Goal: Task Accomplishment & Management: Complete application form

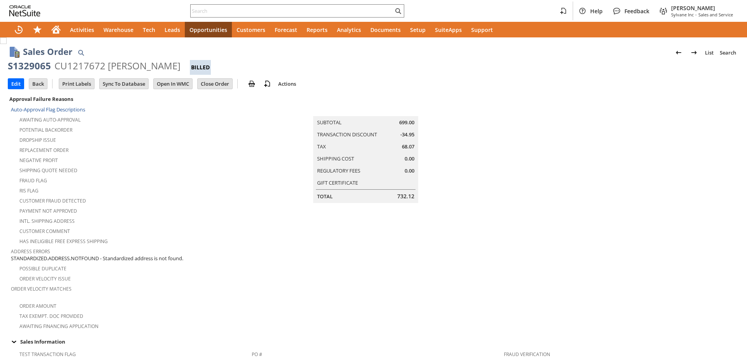
scroll to position [421, 0]
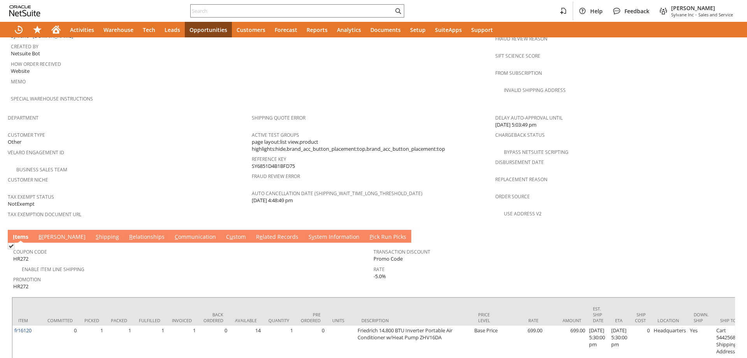
click at [173, 233] on link "C ommunication" at bounding box center [195, 237] width 45 height 9
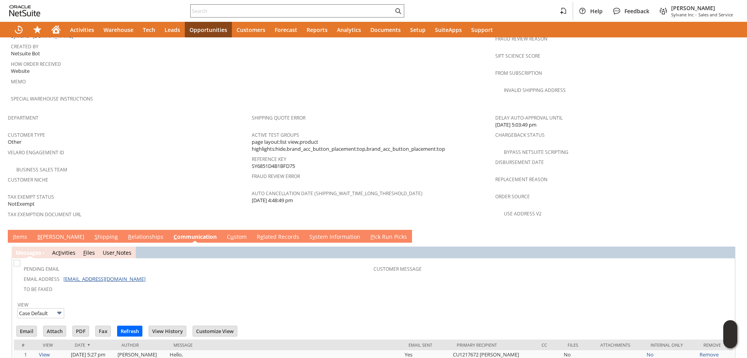
scroll to position [0, 0]
drag, startPoint x: 241, startPoint y: 3, endPoint x: 212, endPoint y: 14, distance: 31.2
paste input "saucsap1@gmail.com"
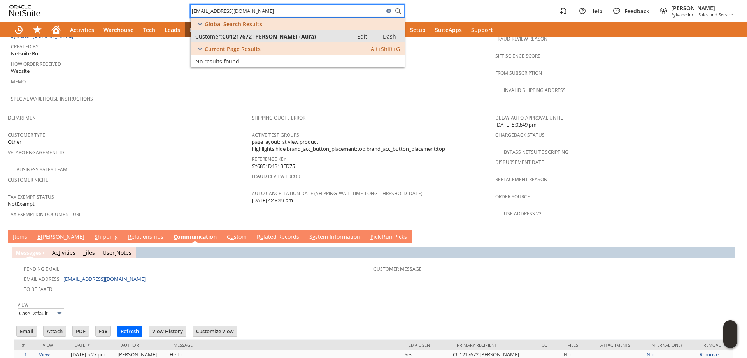
type input "saucsap1@gmail.com"
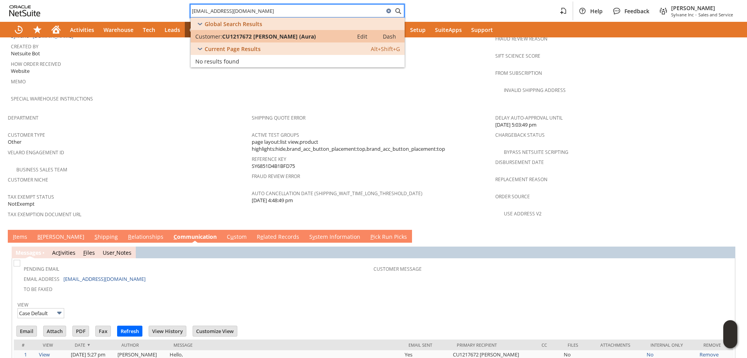
click at [258, 37] on span "CU1217672 gelsomina scalise (Aura)" at bounding box center [269, 36] width 94 height 7
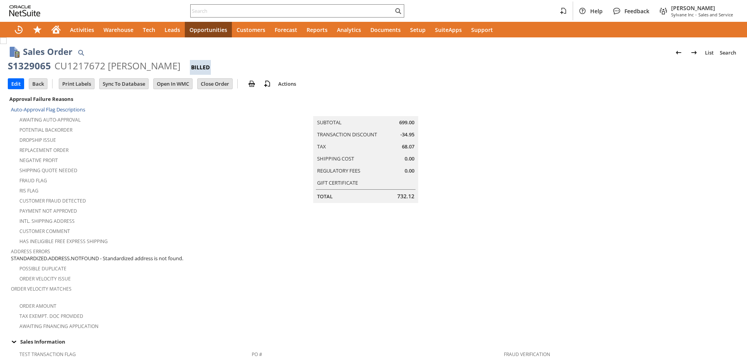
scroll to position [421, 0]
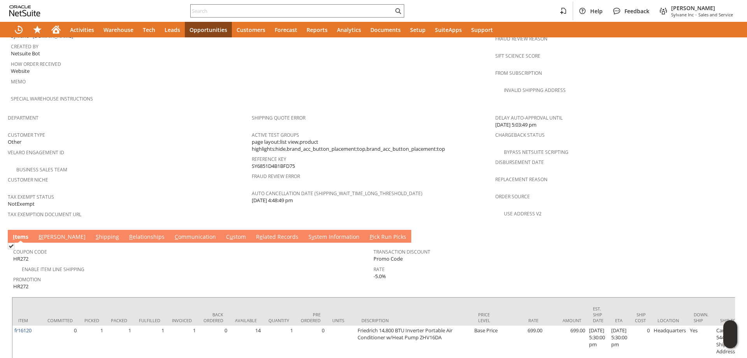
click at [94, 233] on link "S hipping" at bounding box center [107, 237] width 27 height 9
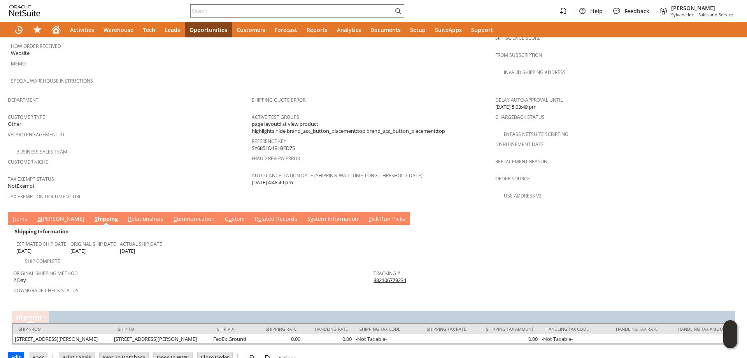
scroll to position [448, 0]
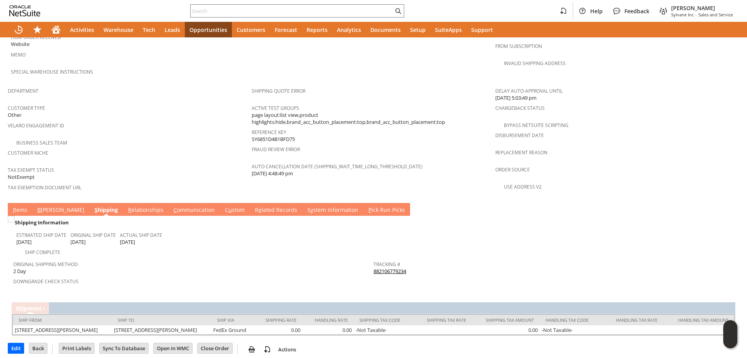
click at [21, 206] on link "I tems" at bounding box center [20, 210] width 18 height 9
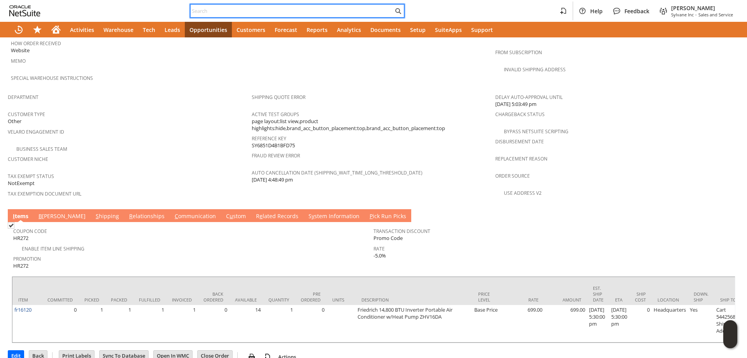
paste input "7025927255"
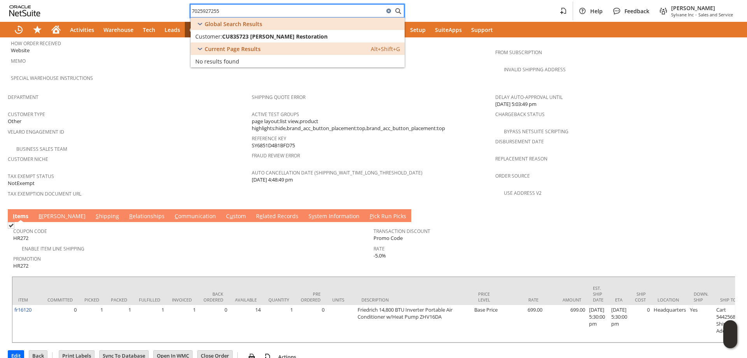
type input "7025927255"
click at [278, 35] on span "CU835723 [PERSON_NAME] Restoration" at bounding box center [274, 36] width 105 height 7
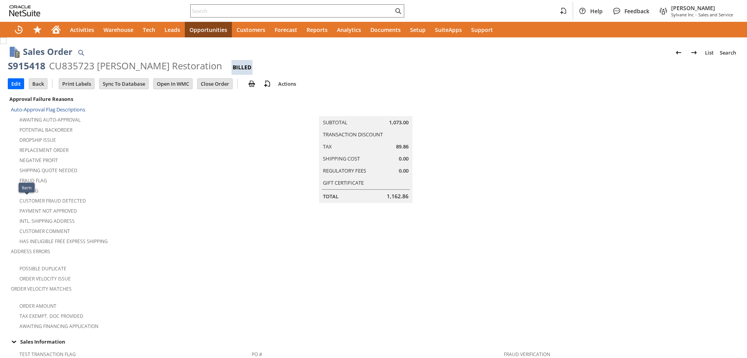
scroll to position [531, 0]
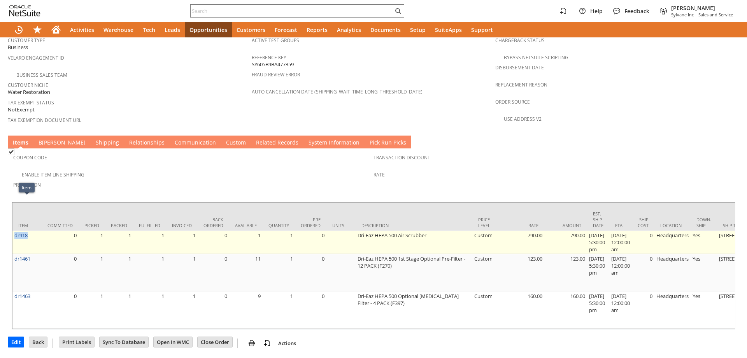
drag, startPoint x: 25, startPoint y: 206, endPoint x: 16, endPoint y: 206, distance: 9.3
click at [16, 230] on td "dr918" at bounding box center [26, 241] width 29 height 23
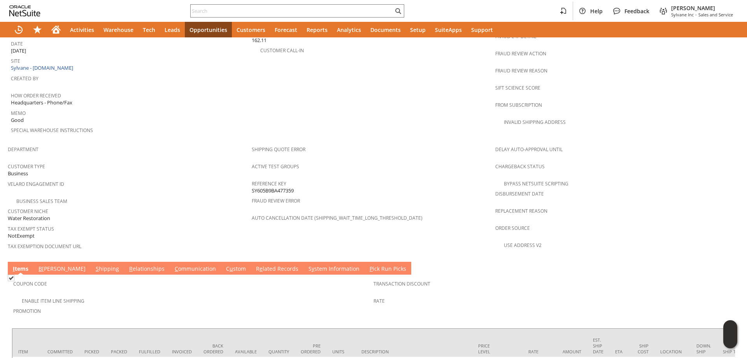
scroll to position [492, 0]
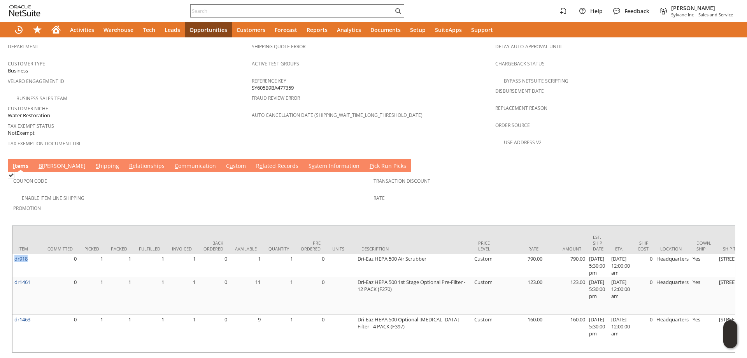
drag, startPoint x: 153, startPoint y: 148, endPoint x: 151, endPoint y: 155, distance: 6.9
click at [173, 162] on link "C ommunication" at bounding box center [195, 166] width 45 height 9
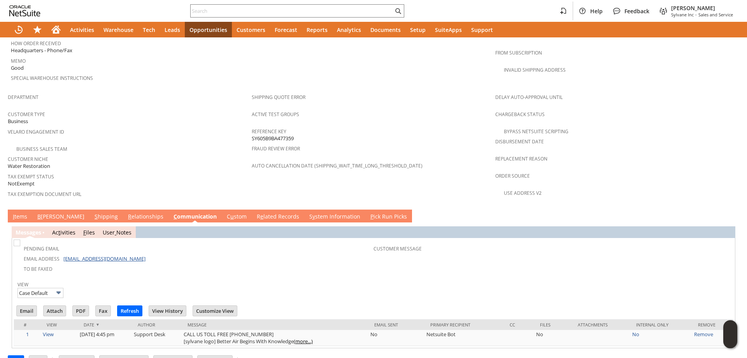
scroll to position [0, 0]
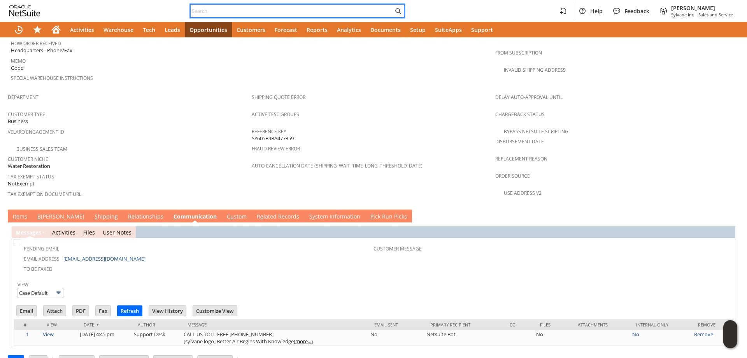
paste input "jensensrestoration@gmail.com"
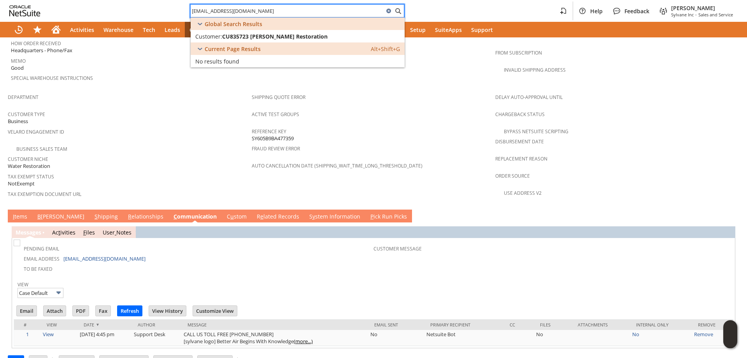
type input "jensensrestoration@gmail.com"
click at [181, 128] on td "Velaro Engagement ID" at bounding box center [130, 134] width 244 height 17
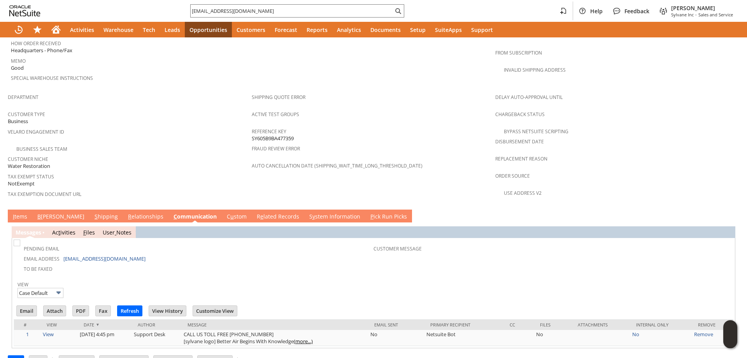
click at [25, 213] on link "I tems" at bounding box center [20, 217] width 18 height 9
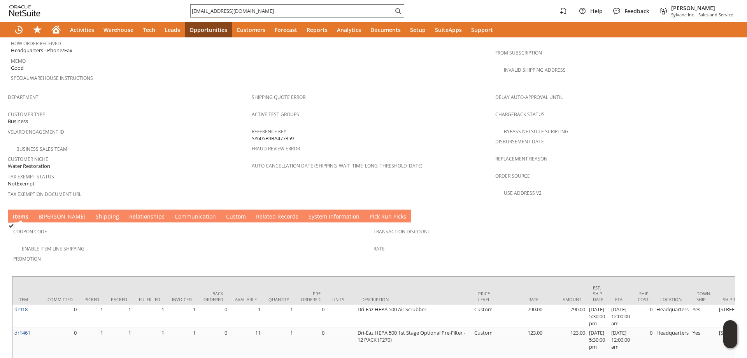
scroll to position [552, 0]
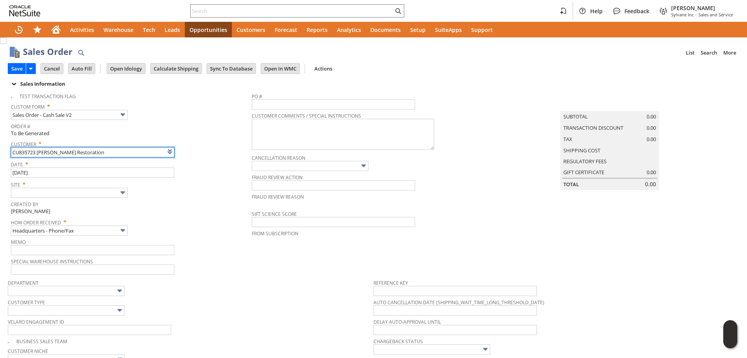
type input "Intelligent Recommendations ⁰"
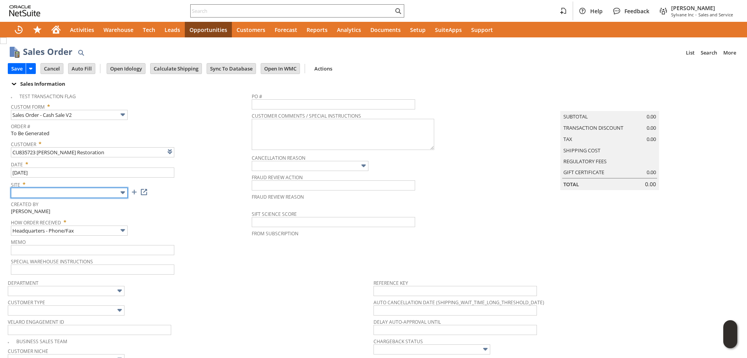
click at [105, 193] on input "text" at bounding box center [69, 193] width 117 height 10
type input "Sylvane - [DOMAIN_NAME]"
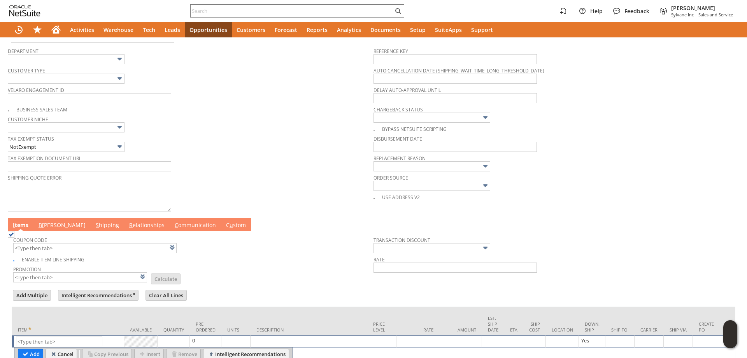
scroll to position [273, 0]
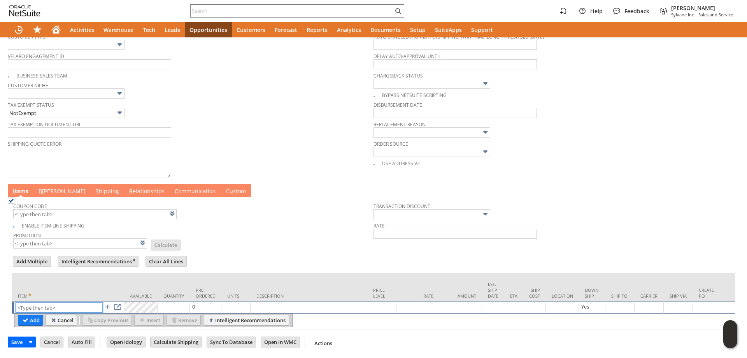
paste input "dr1461"
type input "dr1461"
click at [26, 316] on input "Add" at bounding box center [30, 320] width 25 height 10
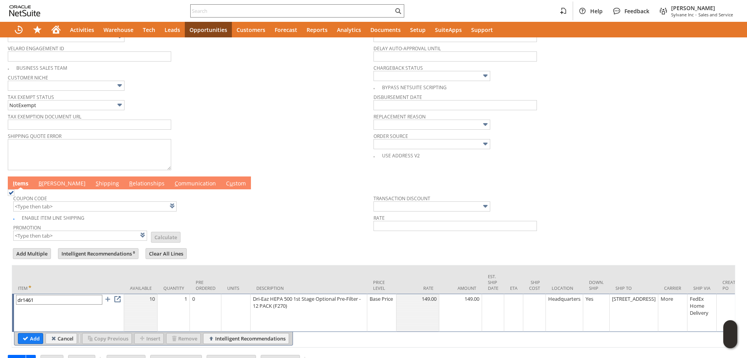
drag, startPoint x: 32, startPoint y: 339, endPoint x: 37, endPoint y: 336, distance: 5.9
click at [32, 340] on input "Add" at bounding box center [30, 338] width 25 height 10
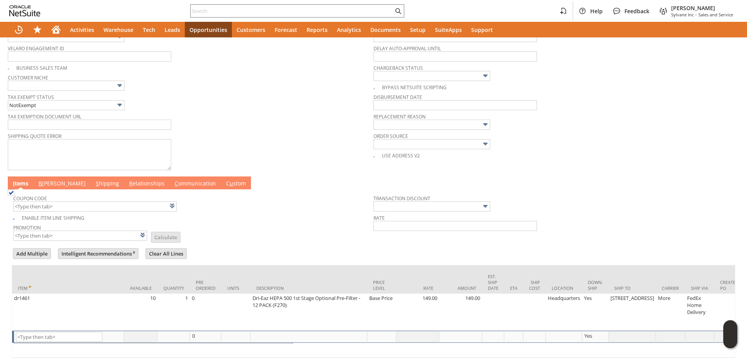
type input "Intelligent Recommendations¹⁰"
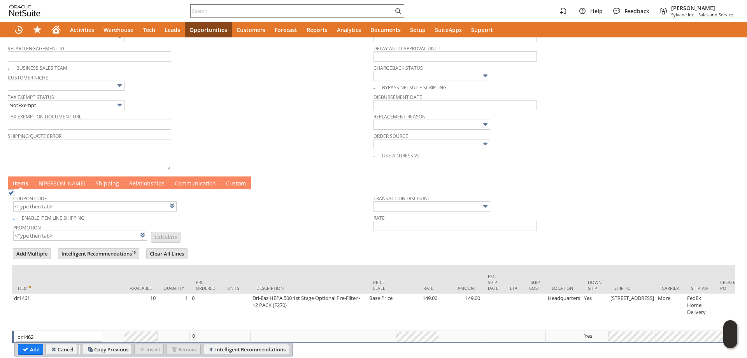
scroll to position [310, 0]
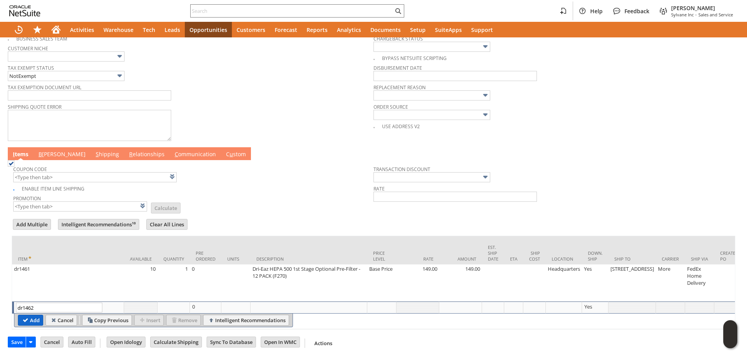
type input "dr1462"
click at [32, 315] on input "Add" at bounding box center [30, 320] width 25 height 10
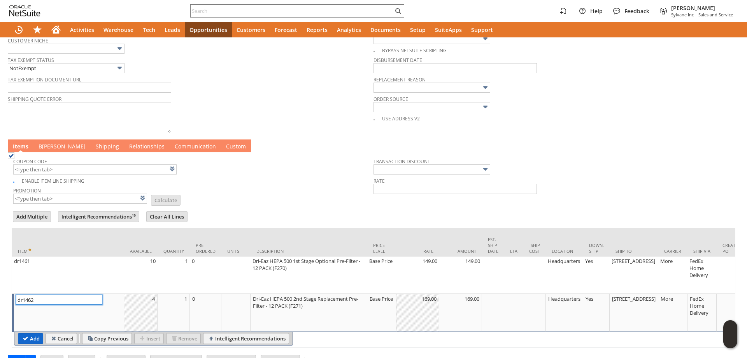
click at [29, 339] on input "Add" at bounding box center [30, 338] width 25 height 10
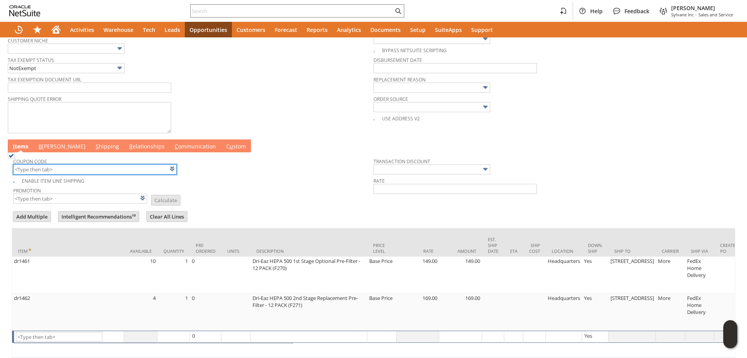
click at [62, 173] on input "text" at bounding box center [94, 169] width 163 height 10
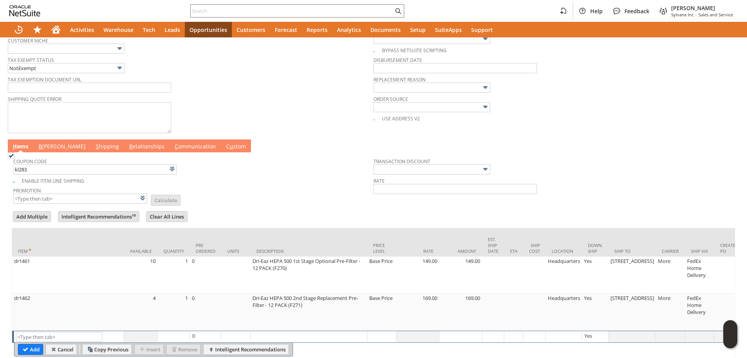
click at [265, 210] on div at bounding box center [374, 208] width 724 height 4
type input "KL283"
type input "Promo Code"
type input "-5.0%"
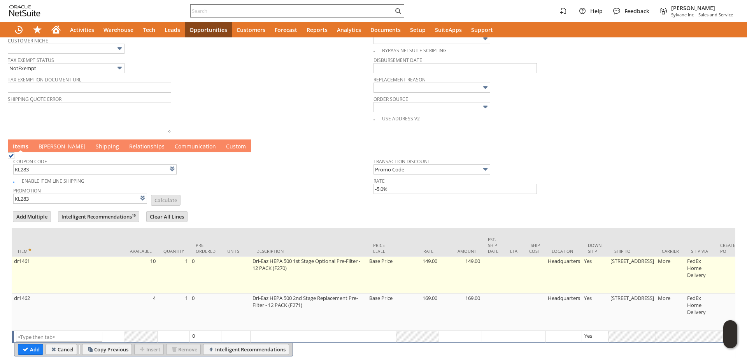
click at [620, 283] on td "3662 Meadowcrest Dr." at bounding box center [632, 275] width 47 height 37
type input "3662 Meadowcrest Dr."
type input "OK"
type input "Make Copy"
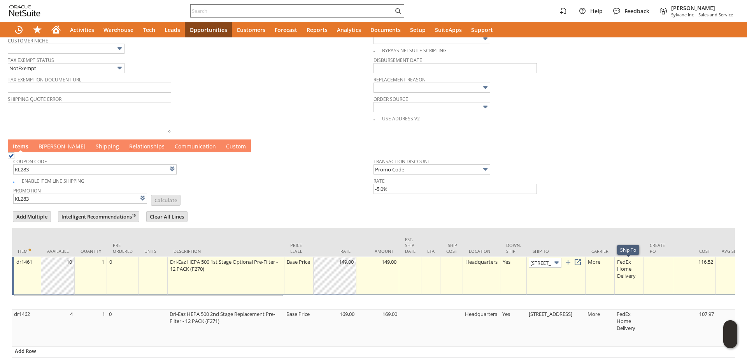
click at [555, 267] on img at bounding box center [556, 262] width 9 height 9
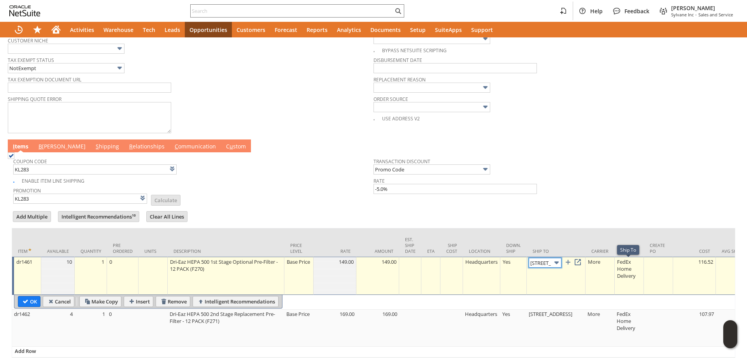
scroll to position [0, 0]
click at [557, 262] on img at bounding box center [556, 262] width 9 height 9
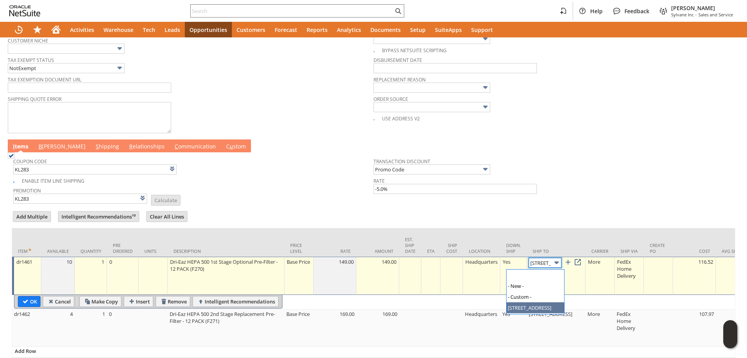
click at [557, 262] on img at bounding box center [556, 262] width 9 height 9
click at [582, 266] on link at bounding box center [578, 262] width 9 height 9
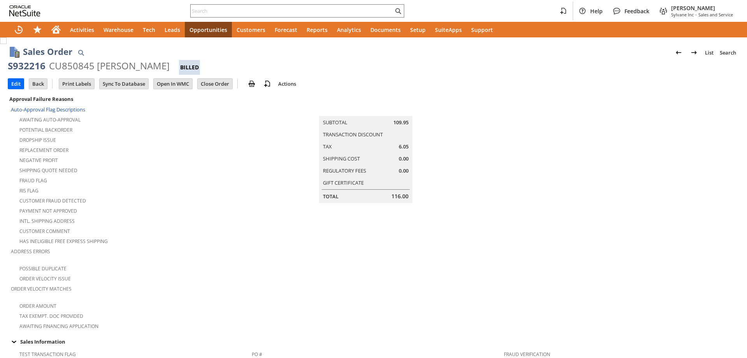
scroll to position [487, 0]
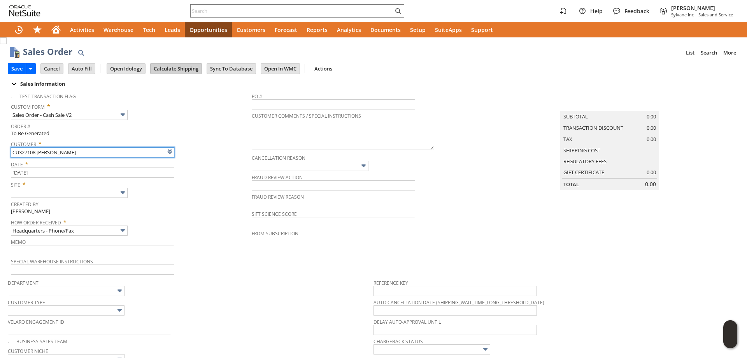
type input "Intelligent Recommendations ⁰"
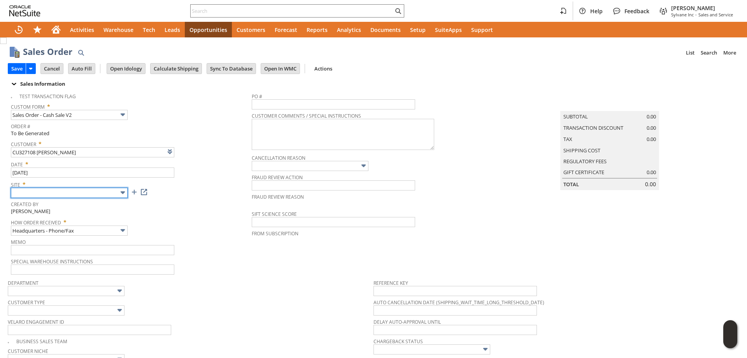
click at [91, 195] on input "text" at bounding box center [69, 193] width 117 height 10
type input "Sylvane - [DOMAIN_NAME]"
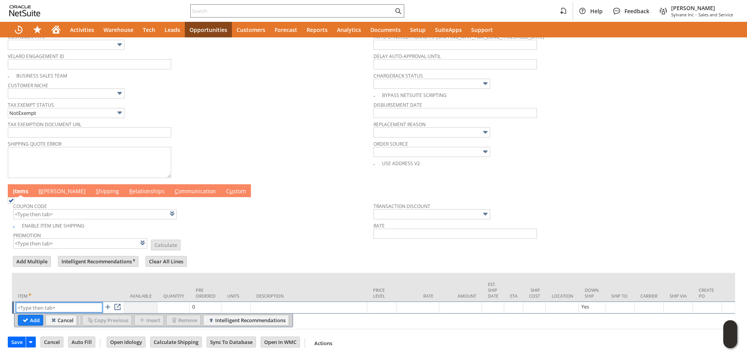
paste input "sa243"
type input "sa243"
click at [33, 315] on input "Add" at bounding box center [30, 320] width 25 height 10
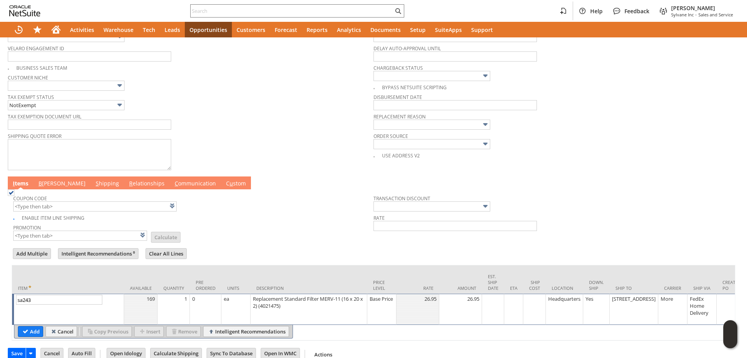
click at [182, 305] on td "1" at bounding box center [174, 308] width 32 height 31
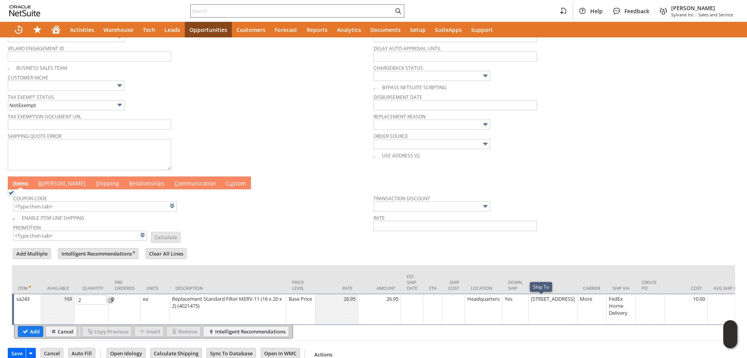
type input "2"
click at [538, 302] on div "[STREET_ADDRESS]" at bounding box center [553, 299] width 44 height 8
click at [545, 302] on input "[STREET_ADDRESS]" at bounding box center [545, 300] width 33 height 10
click at [582, 301] on link at bounding box center [578, 299] width 9 height 9
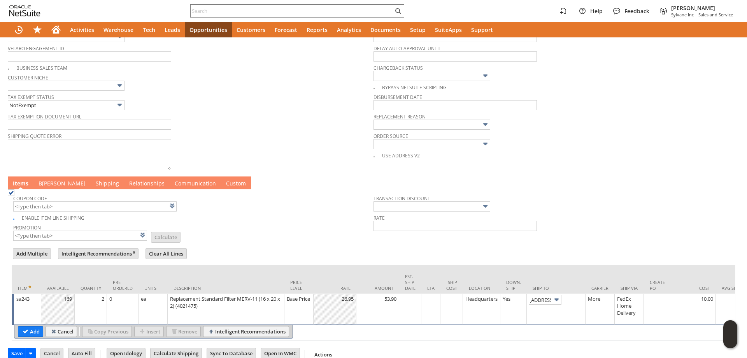
scroll to position [0, 0]
click at [553, 304] on input "[STREET_ADDRESS]" at bounding box center [545, 300] width 33 height 10
type input "[STREET_ADDRESS]"
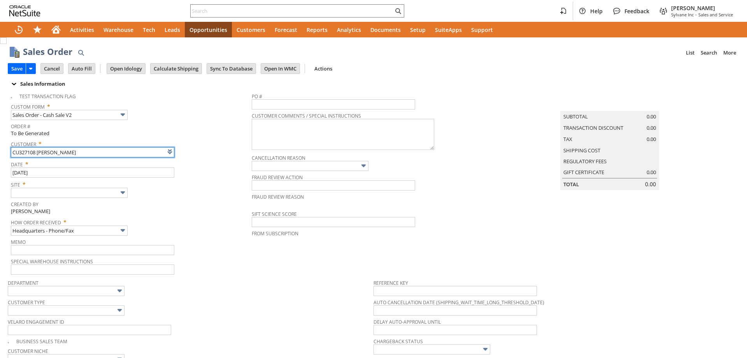
type input "Intelligent Recommendations ⁰"
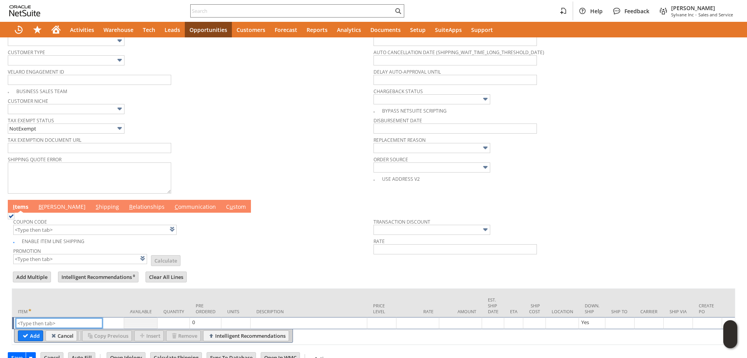
paste input "sa243"
type input "sa243"
click at [40, 340] on input "Add" at bounding box center [30, 335] width 25 height 10
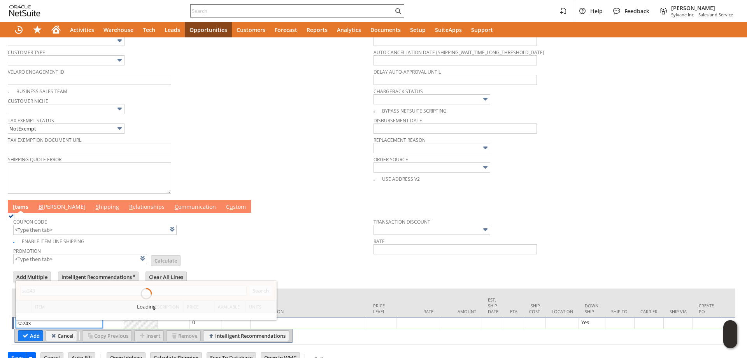
type input "1"
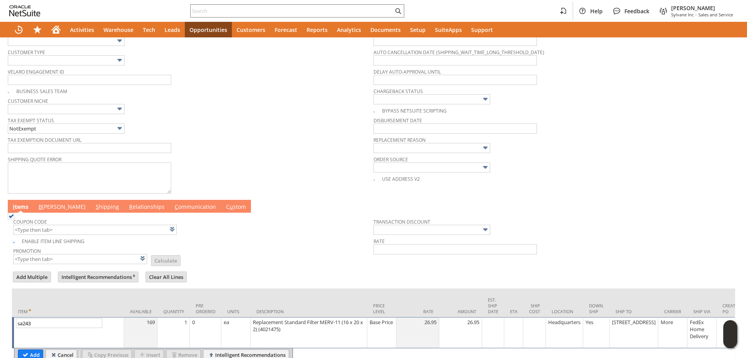
click at [180, 330] on td "1" at bounding box center [174, 332] width 32 height 31
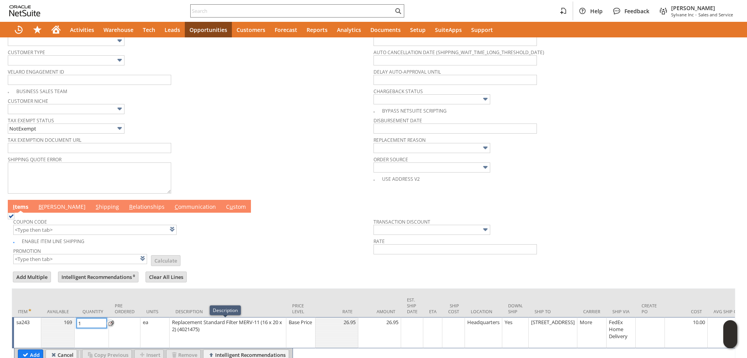
type input "2"
click at [49, 211] on link "B [PERSON_NAME]" at bounding box center [62, 207] width 51 height 9
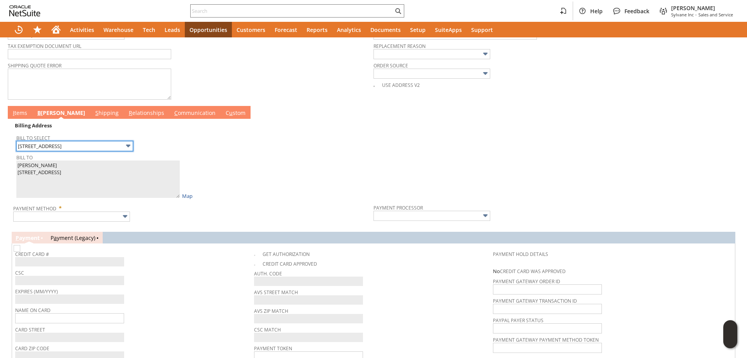
scroll to position [328, 0]
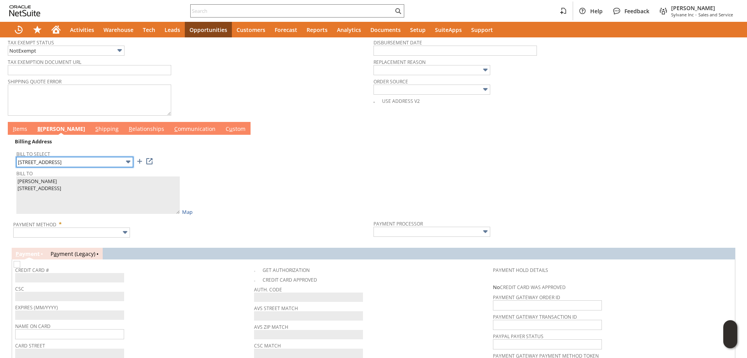
click at [68, 162] on input "[STREET_ADDRESS]" at bounding box center [74, 162] width 117 height 10
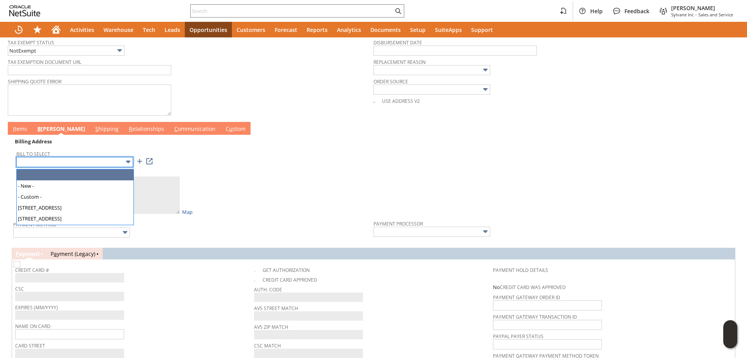
click at [68, 162] on input "text" at bounding box center [74, 162] width 117 height 10
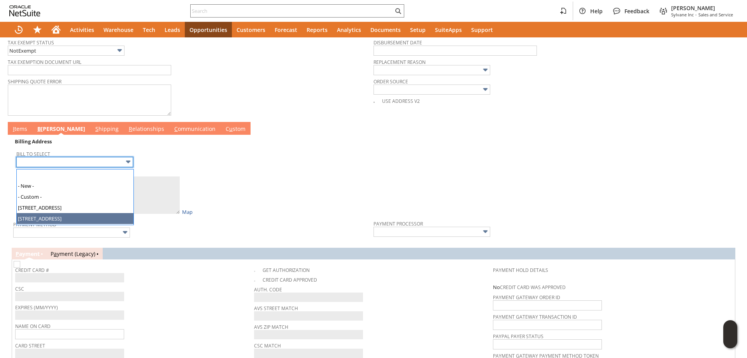
type input "[STREET_ADDRESS]"
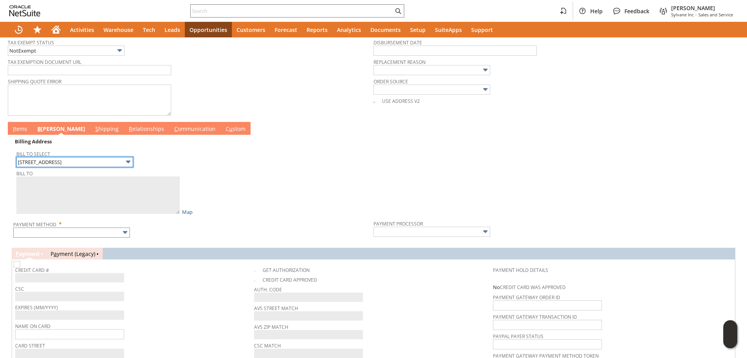
type textarea "[PERSON_NAME] [STREET_ADDRESS]"
type input "[STREET_ADDRESS]"
type input "53033"
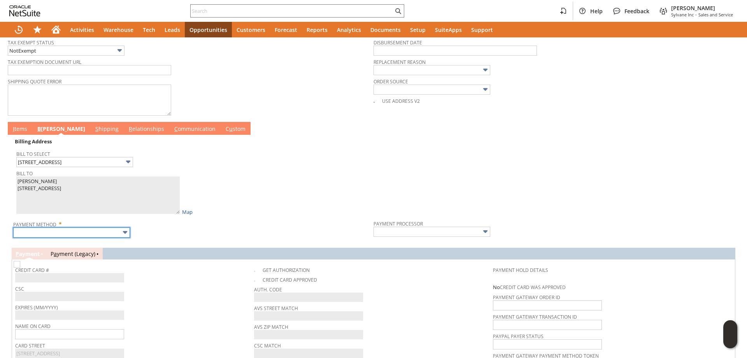
click at [67, 235] on input "text" at bounding box center [71, 232] width 117 height 10
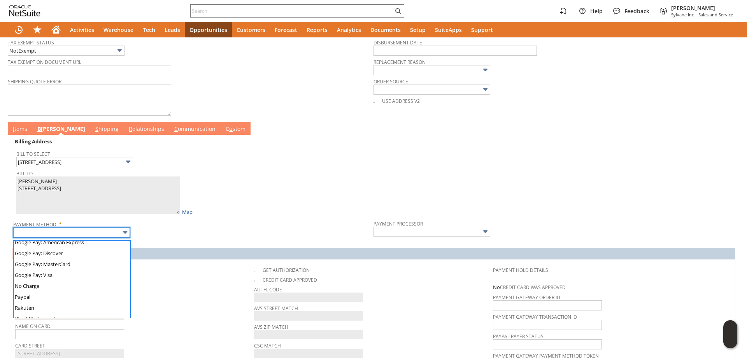
scroll to position [217, 0]
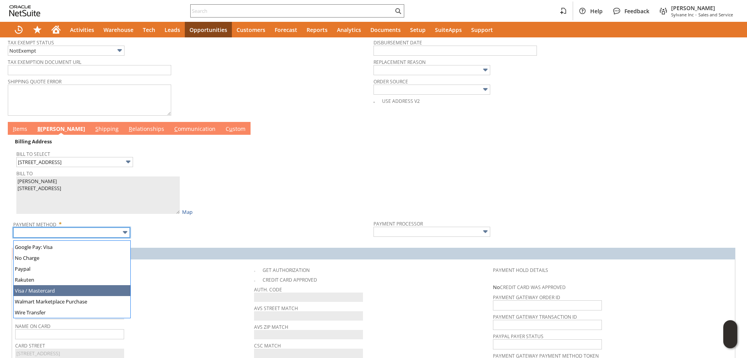
type input "Visa / Mastercard"
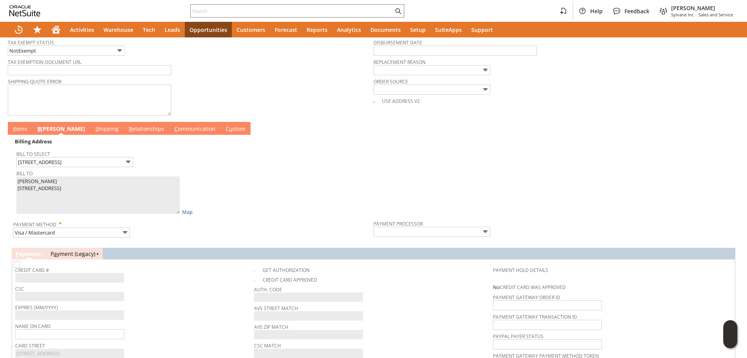
click at [18, 130] on link "I tems" at bounding box center [20, 129] width 18 height 9
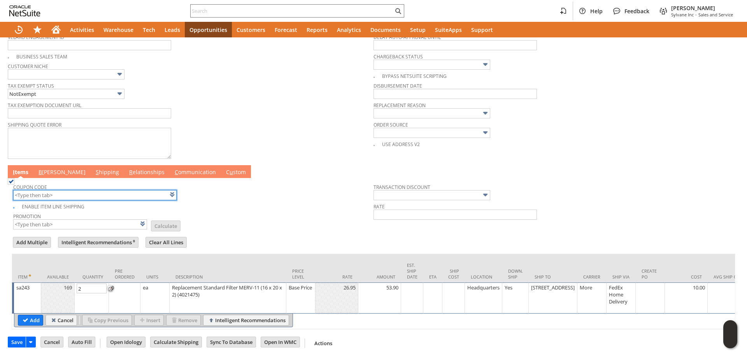
scroll to position [299, 0]
click at [78, 190] on input "text" at bounding box center [94, 195] width 163 height 10
click at [219, 201] on div "Enable Item Line Shipping" at bounding box center [193, 205] width 360 height 9
click at [32, 315] on input "Add" at bounding box center [30, 320] width 25 height 10
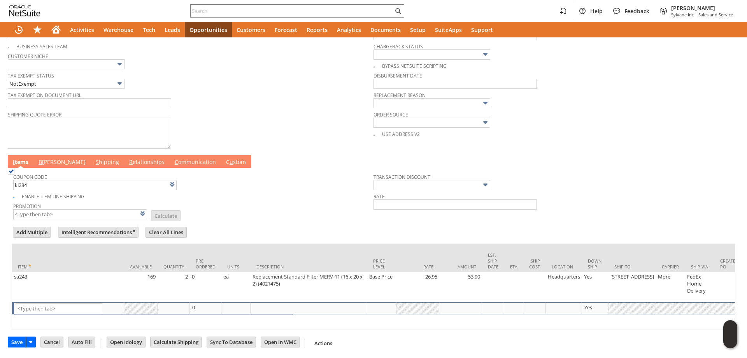
type input "KL284"
type input "Promo Code"
type input "-6.0%"
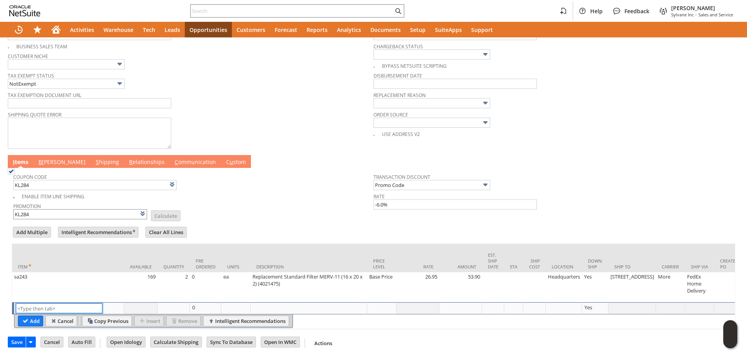
type input "Intelligent Recommendations¹⁰"
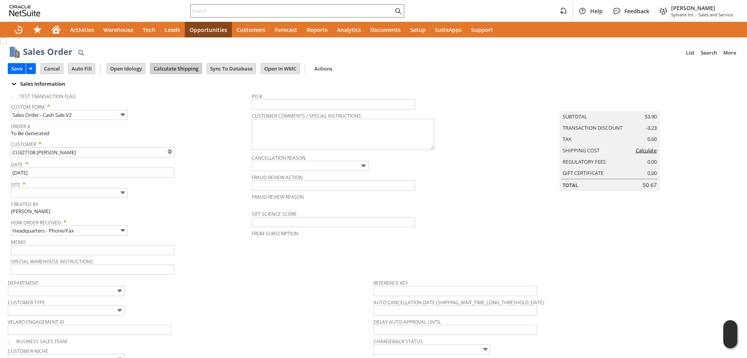
click at [186, 69] on input "Calculate Shipping" at bounding box center [176, 68] width 51 height 10
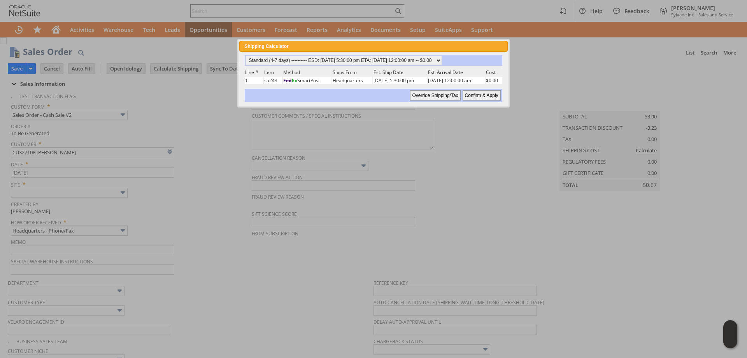
click at [468, 95] on input "Confirm & Apply" at bounding box center [482, 95] width 38 height 10
type input "Add"
type input "Copy Previous"
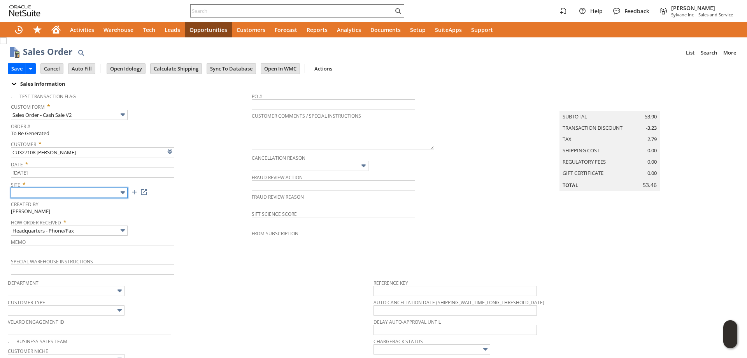
click at [63, 192] on input "text" at bounding box center [69, 193] width 117 height 10
type input "Sylvane - [DOMAIN_NAME]"
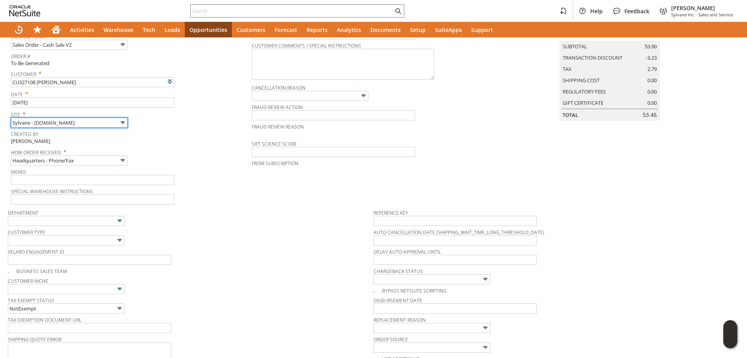
scroll to position [303, 0]
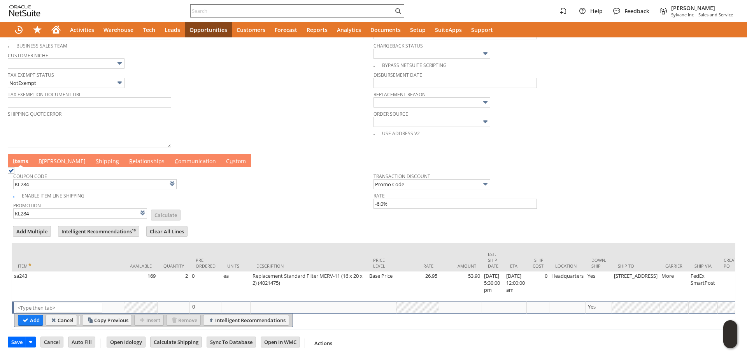
click at [49, 159] on link "B illing" at bounding box center [62, 161] width 51 height 9
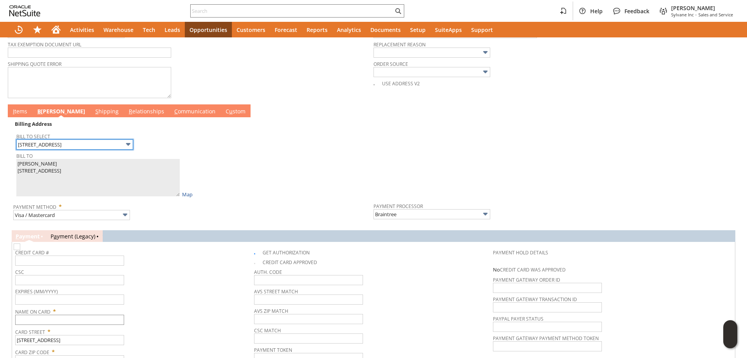
scroll to position [427, 0]
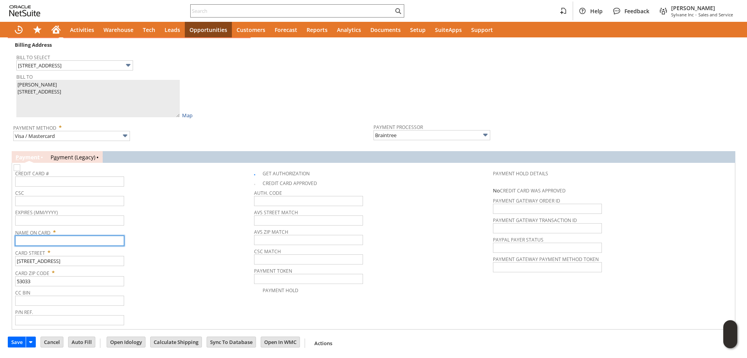
paste input "Landy Hansen"
type input "Landy Hansen"
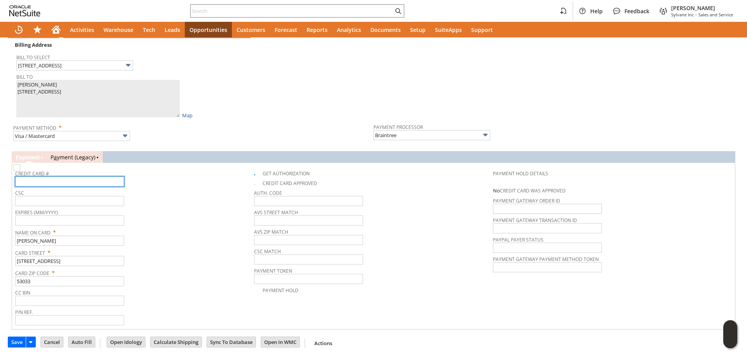
click at [59, 181] on input "text" at bounding box center [69, 181] width 109 height 10
type input "4147202641527583"
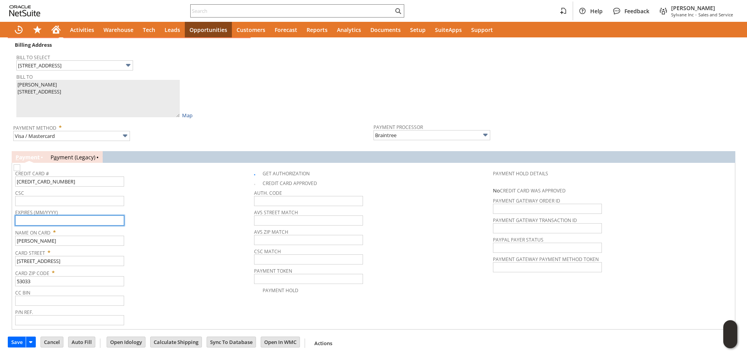
click at [61, 220] on input "text" at bounding box center [69, 220] width 109 height 10
type input "11/2028"
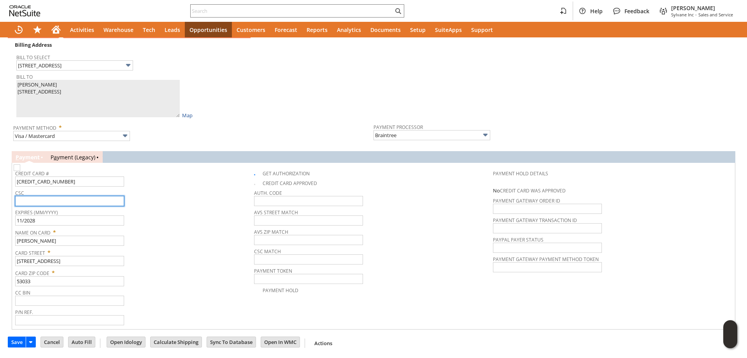
click at [93, 202] on input "text" at bounding box center [69, 201] width 109 height 10
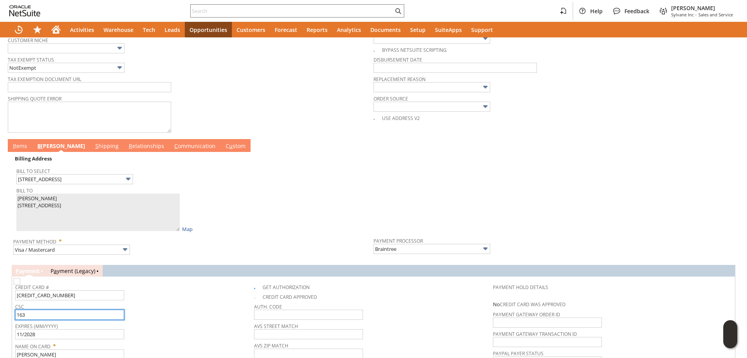
type input "163"
click at [172, 146] on link "C ommunication" at bounding box center [194, 146] width 45 height 9
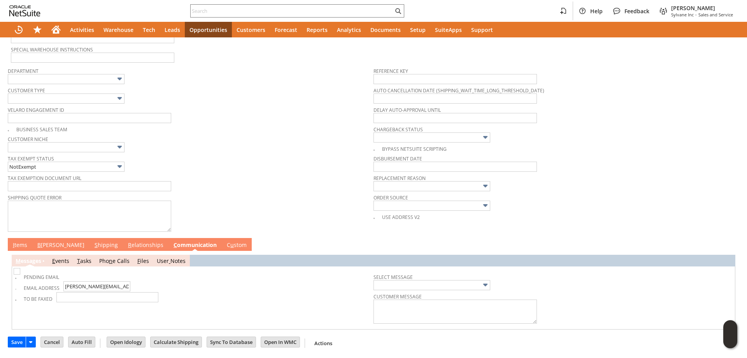
scroll to position [214, 0]
click at [21, 243] on link "I tems" at bounding box center [20, 245] width 18 height 9
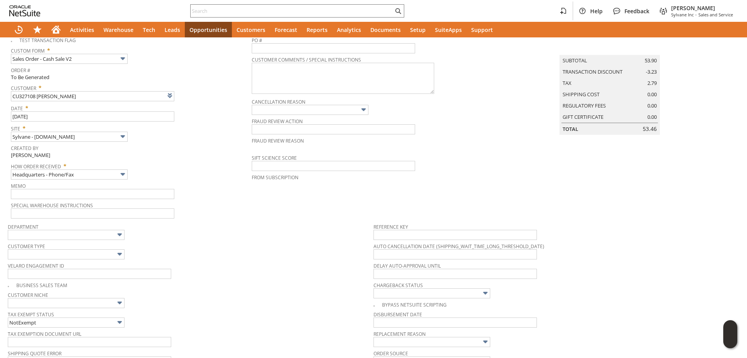
scroll to position [0, 0]
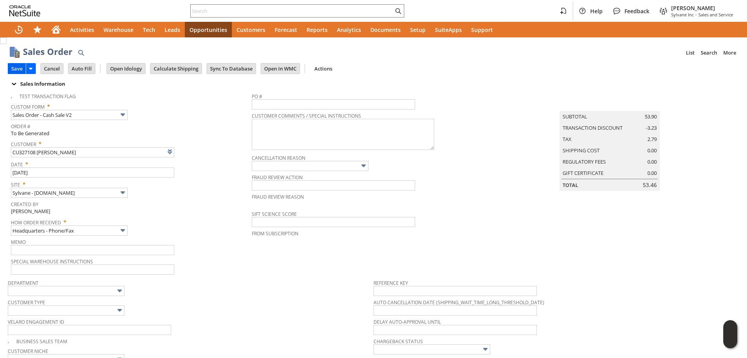
click at [16, 68] on input "Save" at bounding box center [17, 68] width 18 height 10
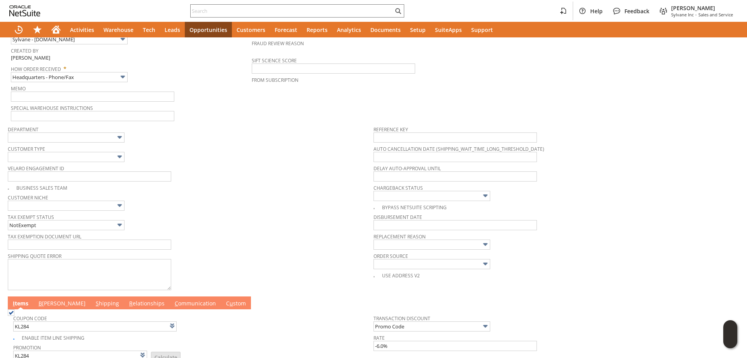
scroll to position [303, 0]
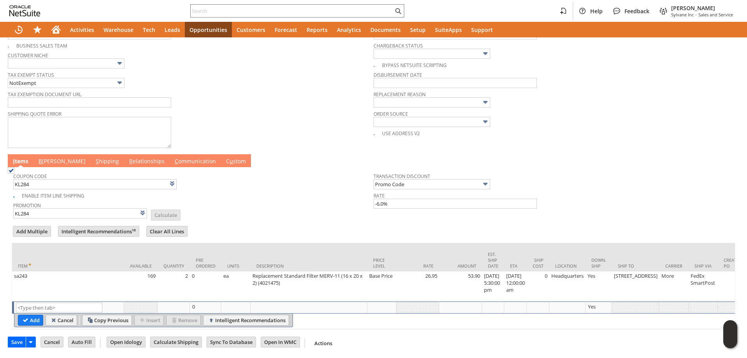
click at [173, 157] on link "C ommunication" at bounding box center [195, 161] width 45 height 9
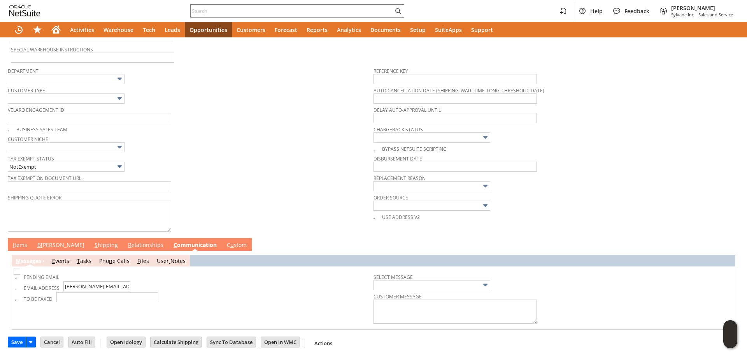
scroll to position [214, 0]
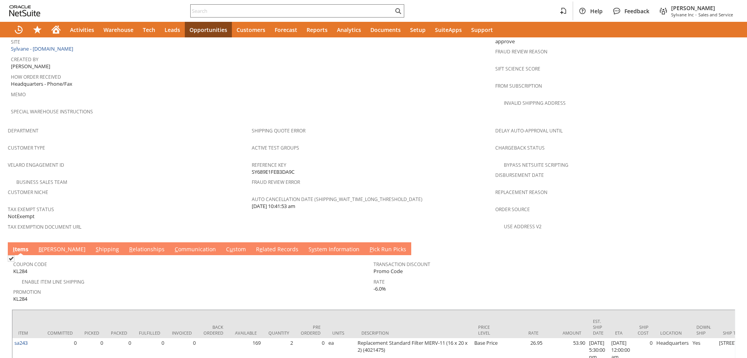
scroll to position [472, 0]
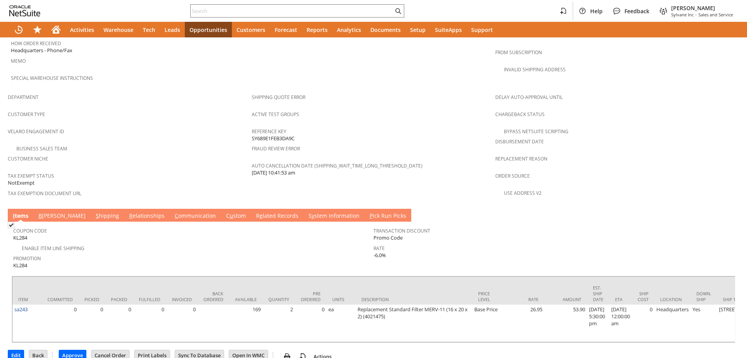
click at [173, 212] on link "C ommunication" at bounding box center [195, 216] width 45 height 9
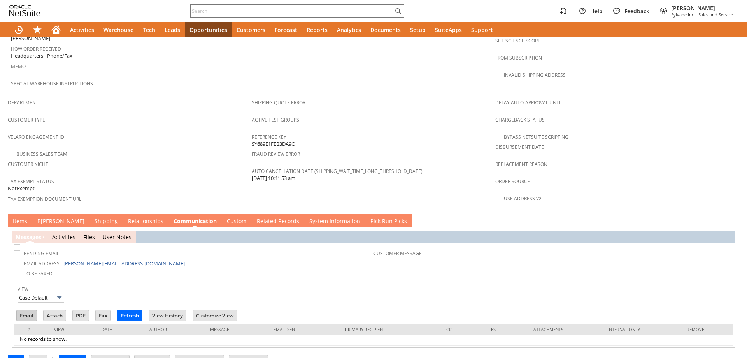
scroll to position [0, 0]
click at [26, 310] on input "Email" at bounding box center [27, 315] width 20 height 10
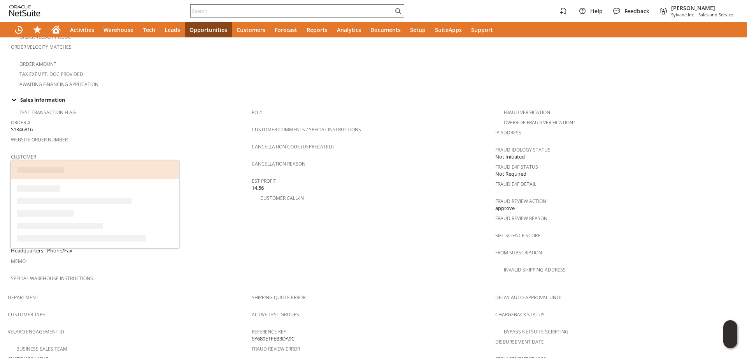
click at [51, 160] on link "CU327108 [PERSON_NAME]" at bounding box center [43, 163] width 65 height 7
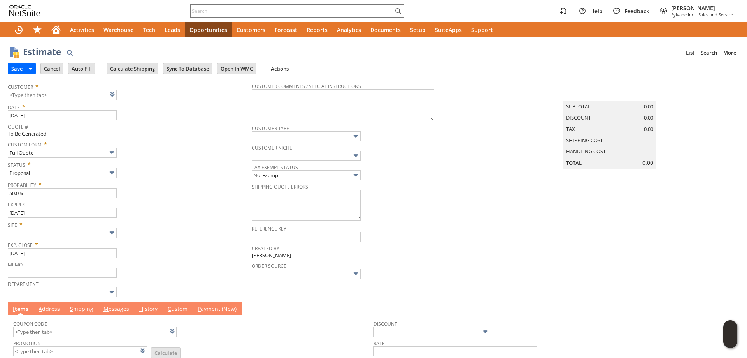
type input "CU1234616 Five Star Mechanical"
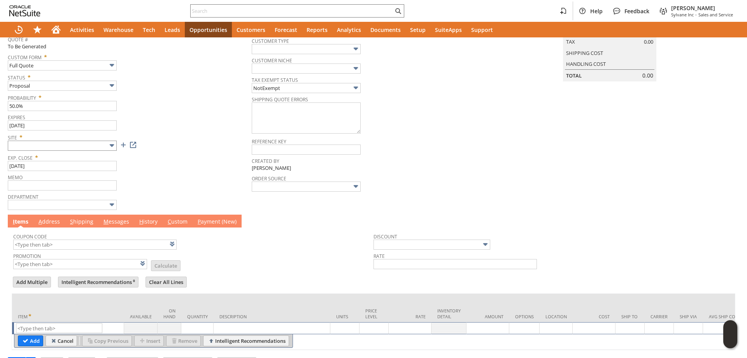
scroll to position [76, 0]
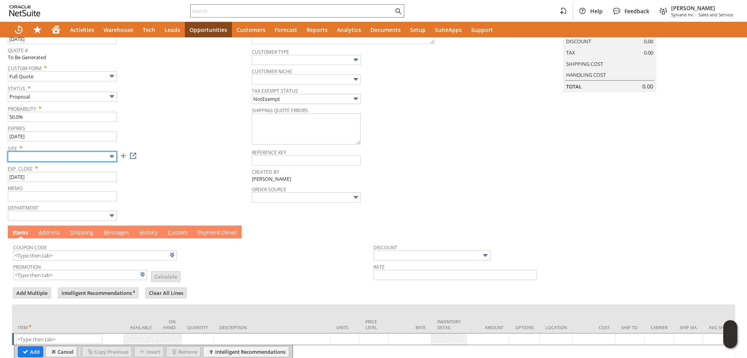
click at [72, 156] on input "text" at bounding box center [62, 156] width 109 height 10
type input "Sylvane - [DOMAIN_NAME]"
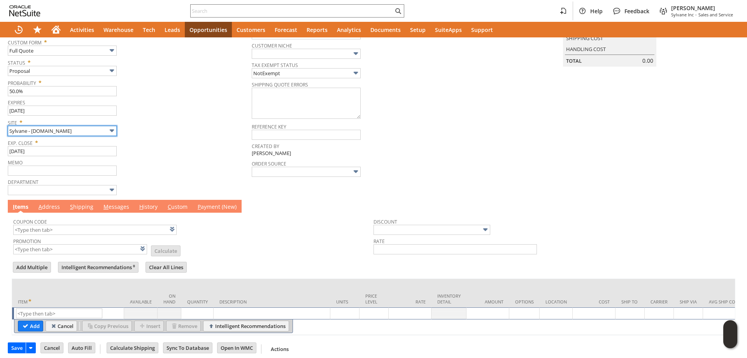
scroll to position [115, 0]
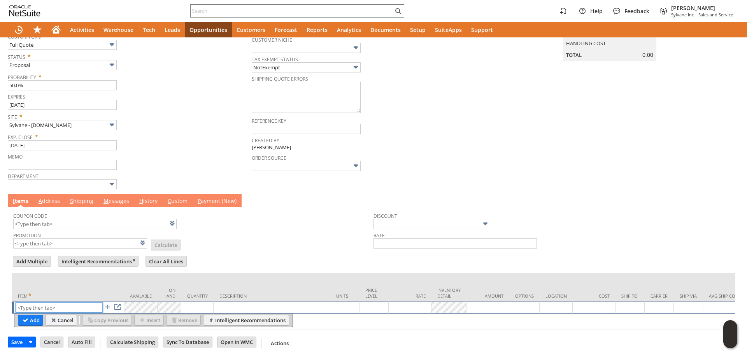
paste input "qu13367"
type input "qu13367"
click at [32, 315] on input "Add" at bounding box center [30, 320] width 25 height 10
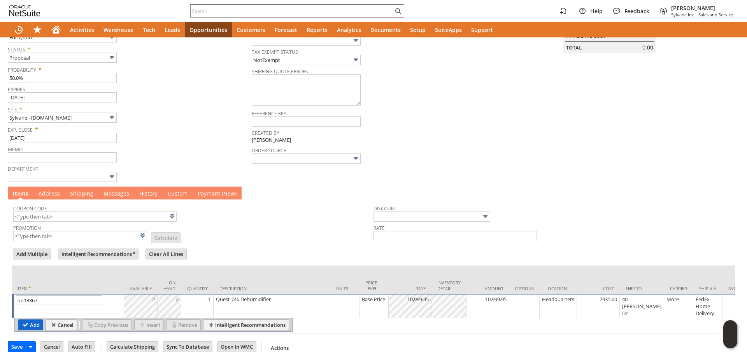
click at [33, 325] on input "Add" at bounding box center [30, 325] width 25 height 10
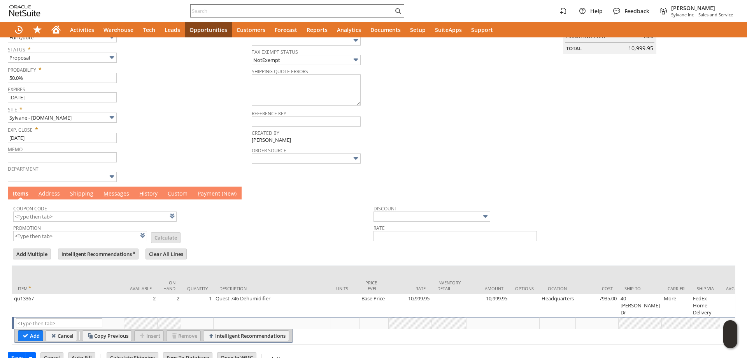
type input "Intelligent Recommendations¹⁰"
type input "qu12941"
click at [31, 334] on input "Add" at bounding box center [30, 335] width 25 height 10
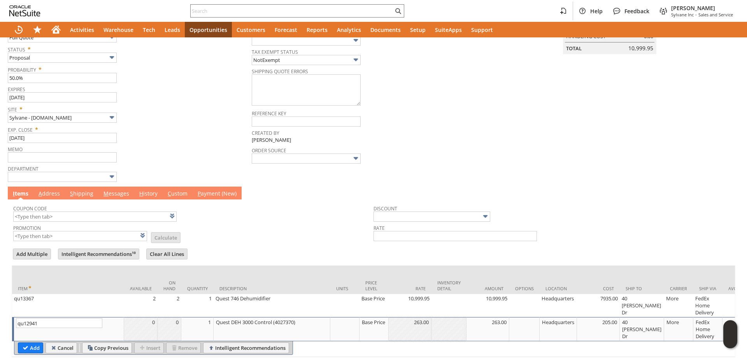
click at [200, 324] on div "1" at bounding box center [197, 322] width 28 height 8
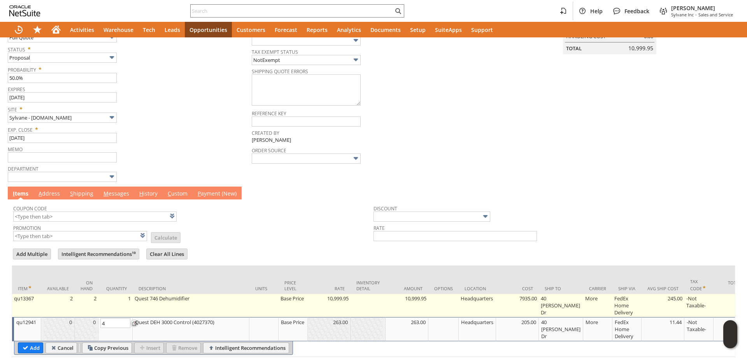
type input "4"
click at [104, 308] on td "1" at bounding box center [115, 305] width 34 height 23
type input "OK"
type input "Make Copy"
type input "qu13367"
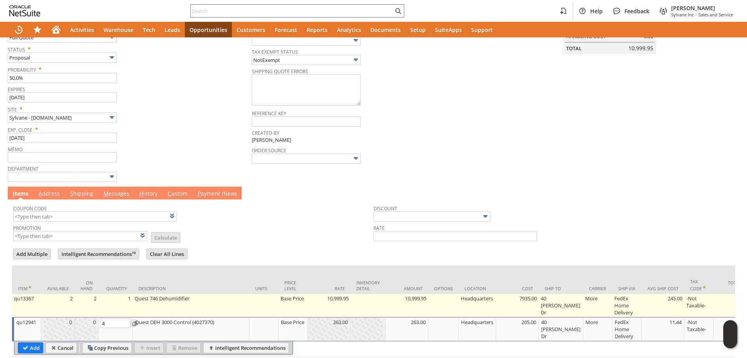
type input "1"
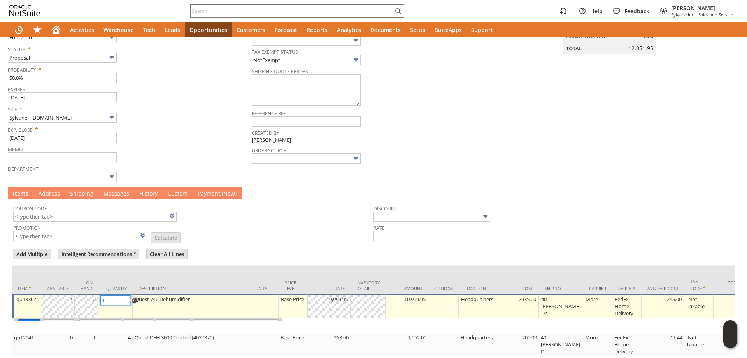
type input "4"
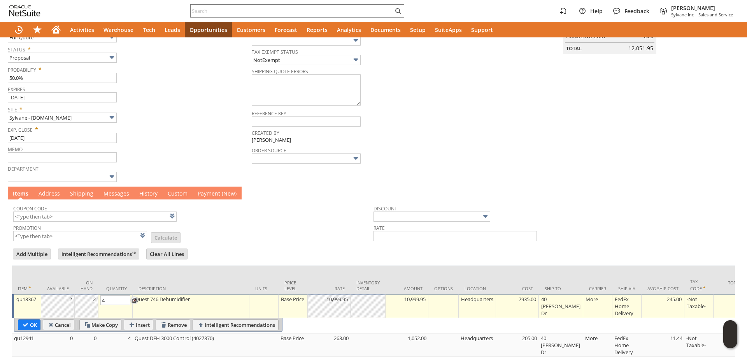
drag, startPoint x: 33, startPoint y: 323, endPoint x: 441, endPoint y: 34, distance: 500.9
click at [33, 323] on input "OK" at bounding box center [29, 325] width 22 height 10
type input "Add"
type input "Copy Previous"
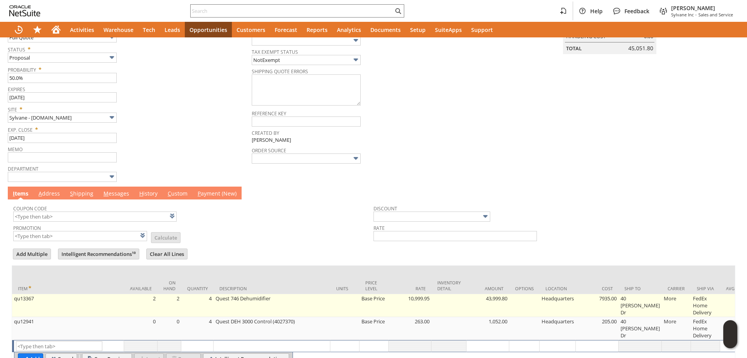
click at [363, 303] on td "Base Price" at bounding box center [374, 305] width 29 height 23
type input "Base Price"
type input "OK"
type input "Make Copy"
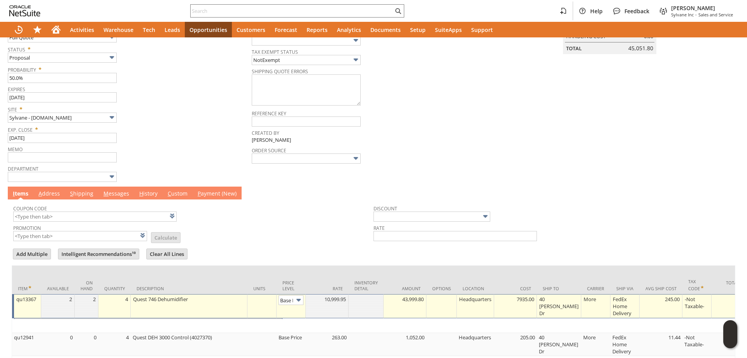
scroll to position [0, 11]
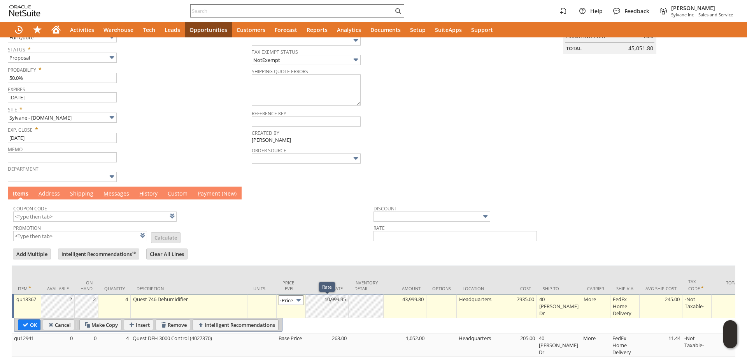
click at [300, 304] on img at bounding box center [298, 299] width 9 height 9
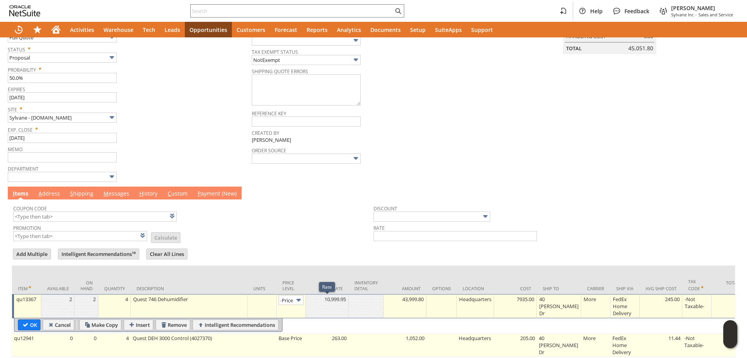
scroll to position [0, 0]
click at [271, 346] on td at bounding box center [262, 345] width 29 height 23
type input "Base Price"
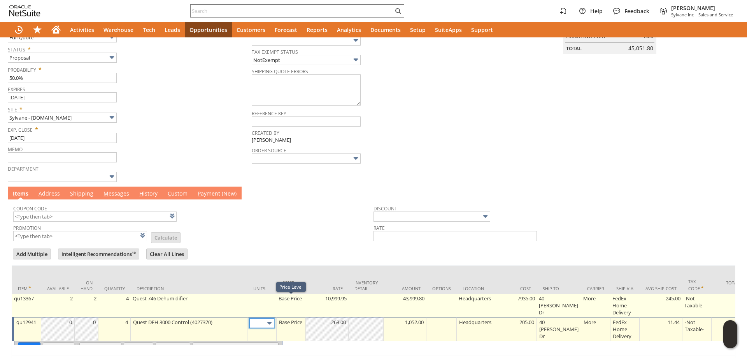
click at [295, 301] on td "Base Price" at bounding box center [291, 305] width 29 height 23
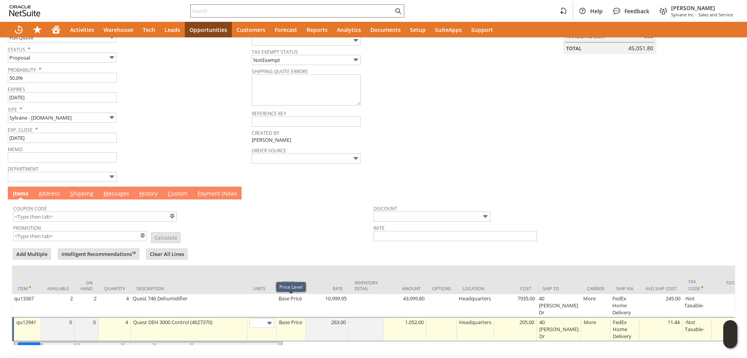
type input "Base Price"
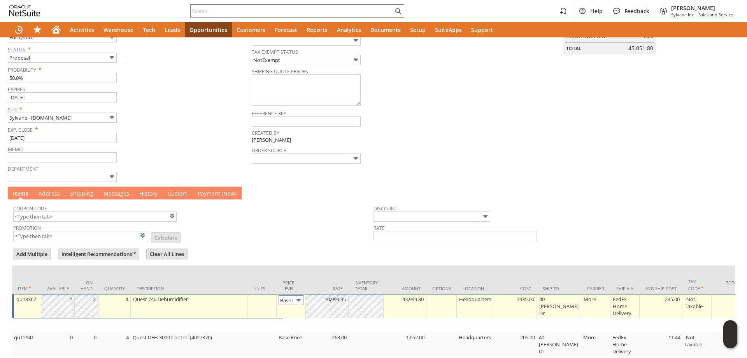
click at [294, 302] on img at bounding box center [298, 299] width 9 height 9
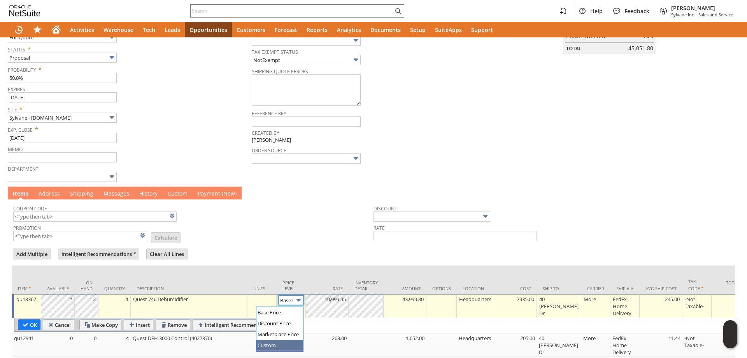
type input "Custom"
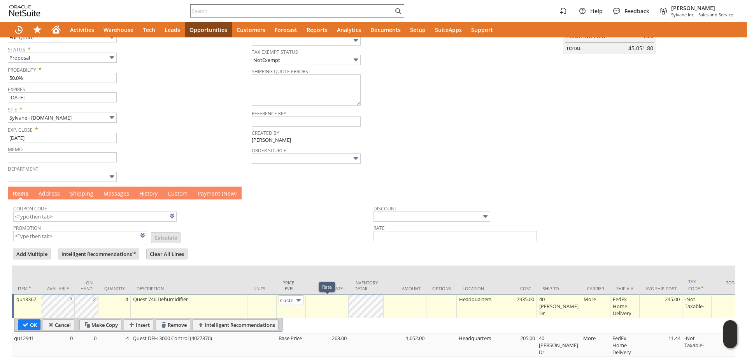
click at [327, 306] on td at bounding box center [327, 306] width 43 height 24
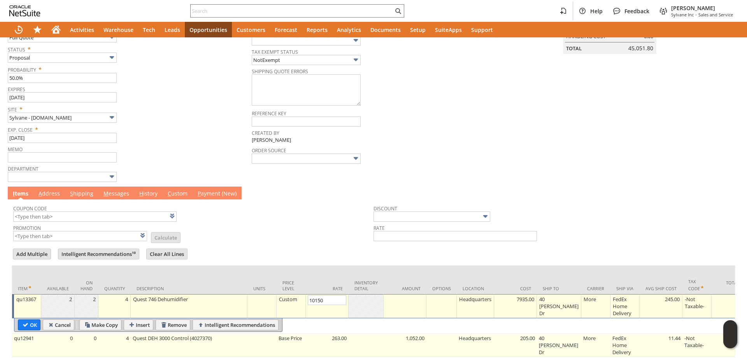
type input "10,150.00"
click at [297, 348] on td "Base Price" at bounding box center [291, 345] width 29 height 23
type input "OK"
type input "Make Copy"
type input "Base Price"
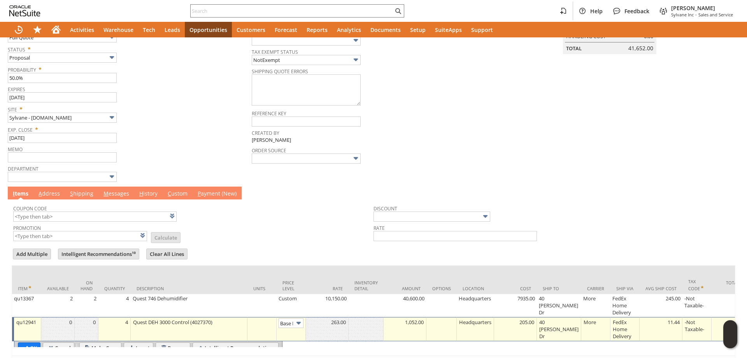
type input "Base Price"
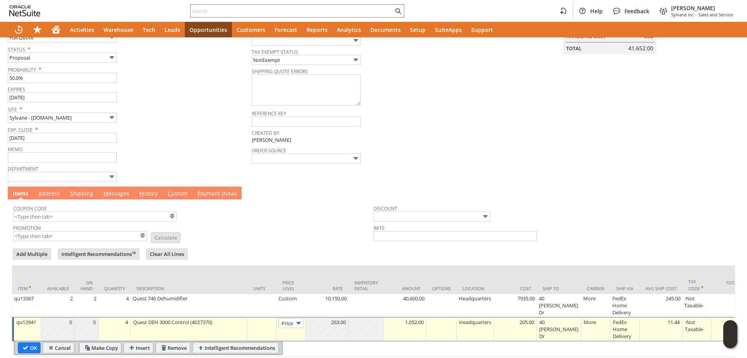
click at [295, 326] on img at bounding box center [298, 322] width 9 height 9
type input "Custom"
click at [331, 326] on div at bounding box center [327, 322] width 39 height 8
click at [268, 239] on td "Promotion List Calculate" at bounding box center [193, 231] width 360 height 19
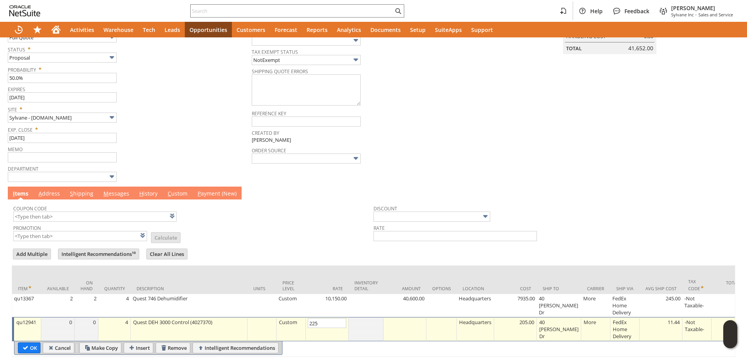
type input "225.00"
click at [30, 346] on input "OK" at bounding box center [29, 348] width 22 height 10
type input "Add"
type input "Copy Previous"
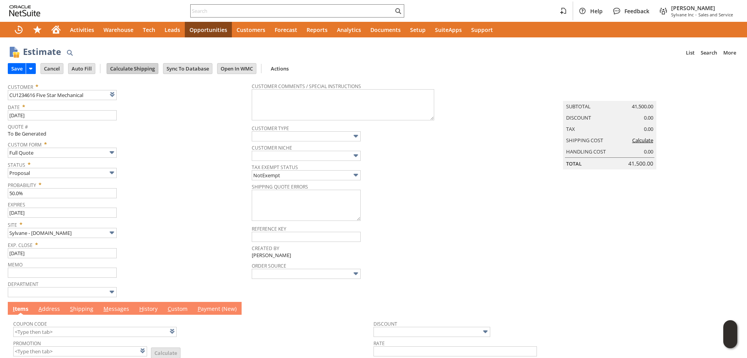
click at [140, 68] on input "Calculate Shipping" at bounding box center [132, 68] width 51 height 10
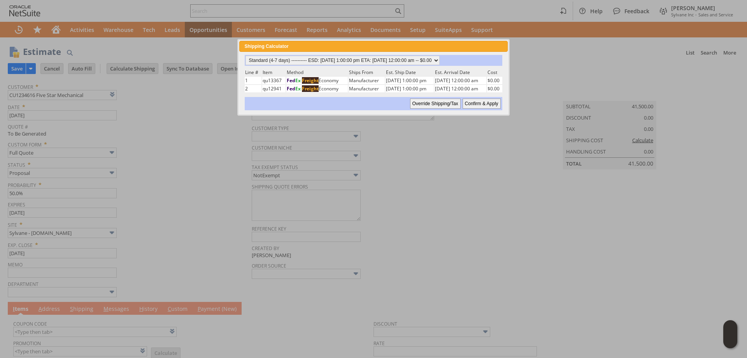
click at [471, 105] on input "Confirm & Apply" at bounding box center [482, 103] width 38 height 10
type input "Add"
type input "Copy Previous"
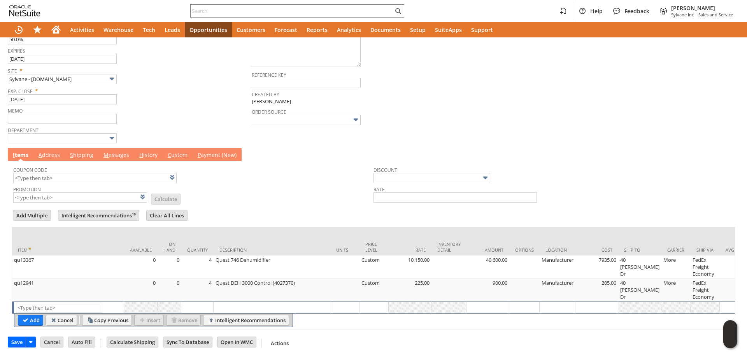
click at [114, 153] on link "M essages" at bounding box center [117, 155] width 30 height 9
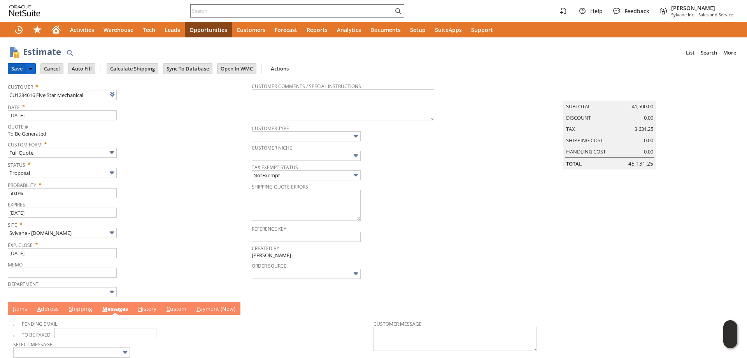
click at [20, 69] on input "Save" at bounding box center [17, 68] width 18 height 10
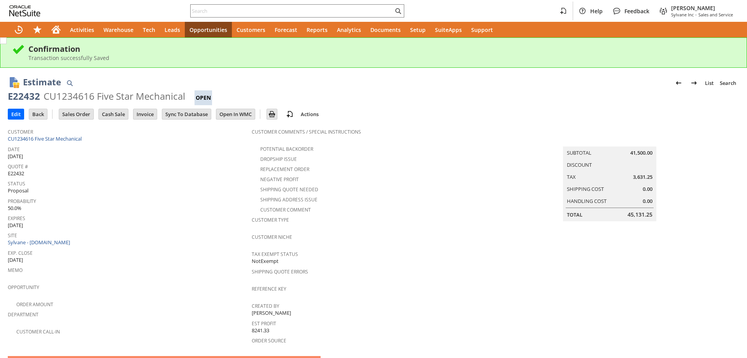
scroll to position [78, 0]
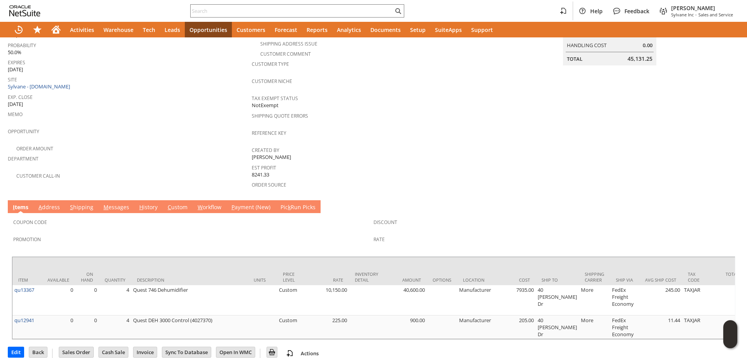
click at [119, 203] on link "M essages" at bounding box center [117, 207] width 30 height 9
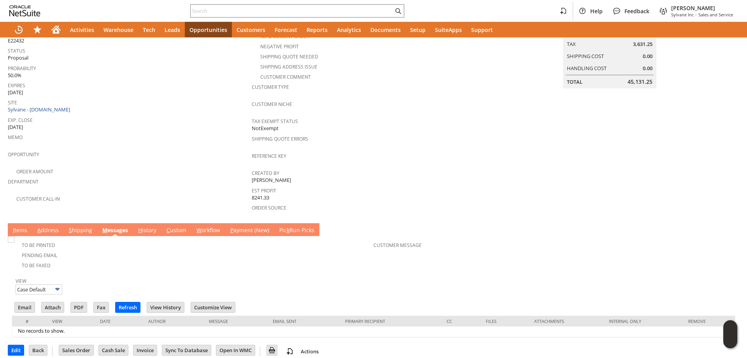
scroll to position [0, 0]
click at [25, 302] on input "Email" at bounding box center [25, 307] width 20 height 10
